Goal: Complete application form

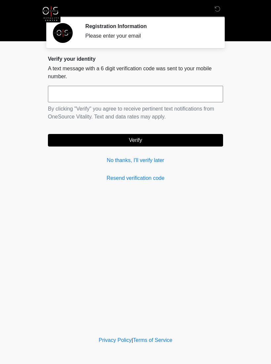
click at [200, 96] on input "text" at bounding box center [135, 94] width 175 height 17
type input "******"
click at [66, 143] on button "Verify" at bounding box center [135, 140] width 175 height 13
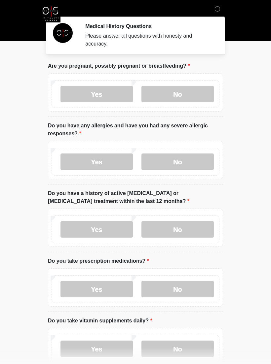
click at [198, 89] on label "No" at bounding box center [177, 94] width 72 height 17
click at [201, 159] on label "No" at bounding box center [177, 162] width 72 height 17
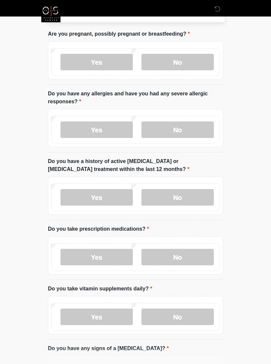
click at [203, 196] on label "No" at bounding box center [177, 198] width 72 height 17
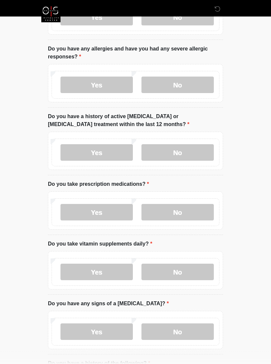
click at [200, 212] on label "No" at bounding box center [177, 212] width 72 height 17
click at [204, 268] on label "No" at bounding box center [177, 272] width 72 height 17
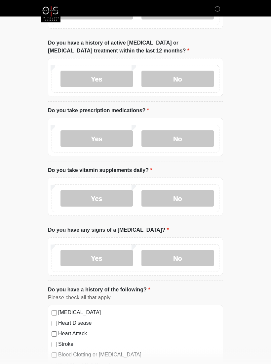
scroll to position [150, 0]
click at [200, 258] on label "No" at bounding box center [177, 258] width 72 height 17
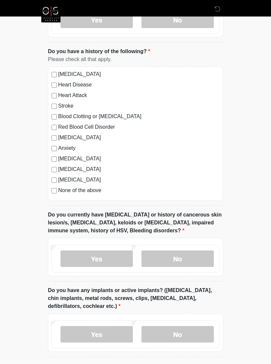
scroll to position [404, 0]
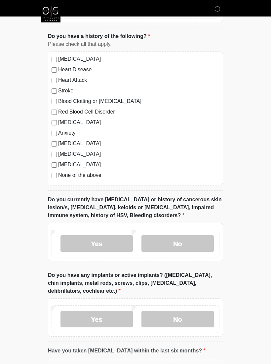
click at [201, 241] on label "No" at bounding box center [177, 244] width 72 height 17
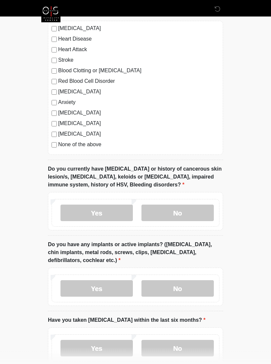
scroll to position [435, 0]
click at [205, 285] on label "No" at bounding box center [177, 288] width 72 height 17
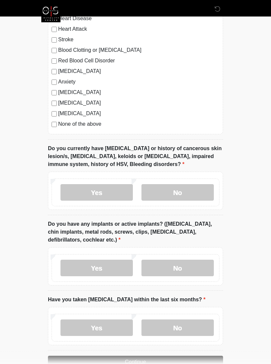
scroll to position [475, 0]
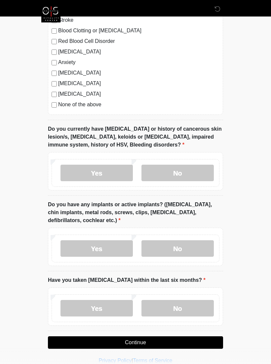
click at [200, 301] on label "No" at bounding box center [177, 308] width 72 height 17
click at [206, 337] on button "Continue" at bounding box center [135, 343] width 175 height 13
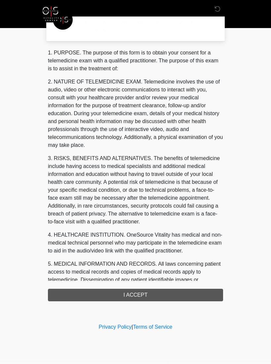
scroll to position [0, 0]
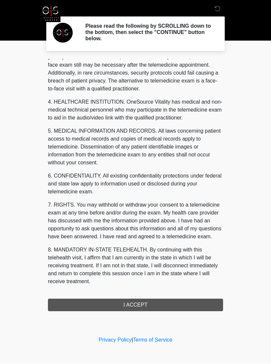
click at [195, 299] on div "1. PURPOSE. The purpose of this form is to obtain your consent for a telemedici…" at bounding box center [135, 185] width 175 height 253
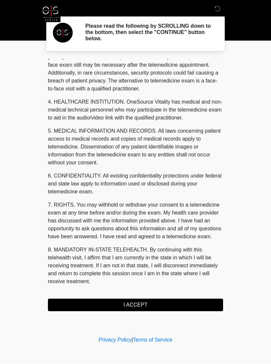
click at [184, 302] on button "I ACCEPT" at bounding box center [135, 305] width 175 height 13
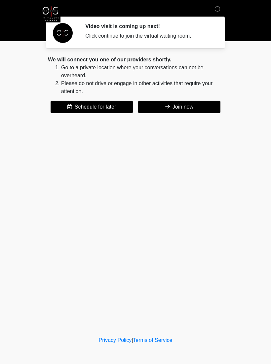
click at [196, 107] on button "Join now" at bounding box center [179, 107] width 82 height 13
